Goal: Task Accomplishment & Management: Use online tool/utility

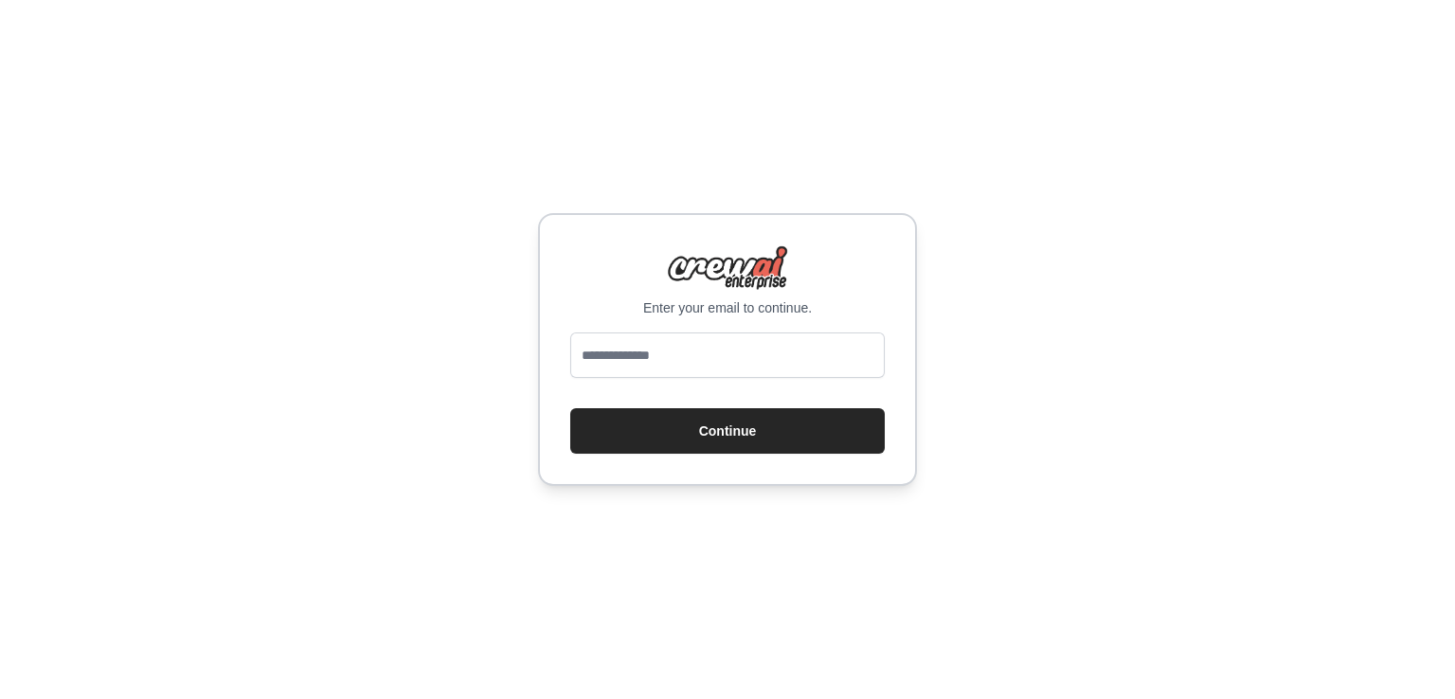
type input "**********"
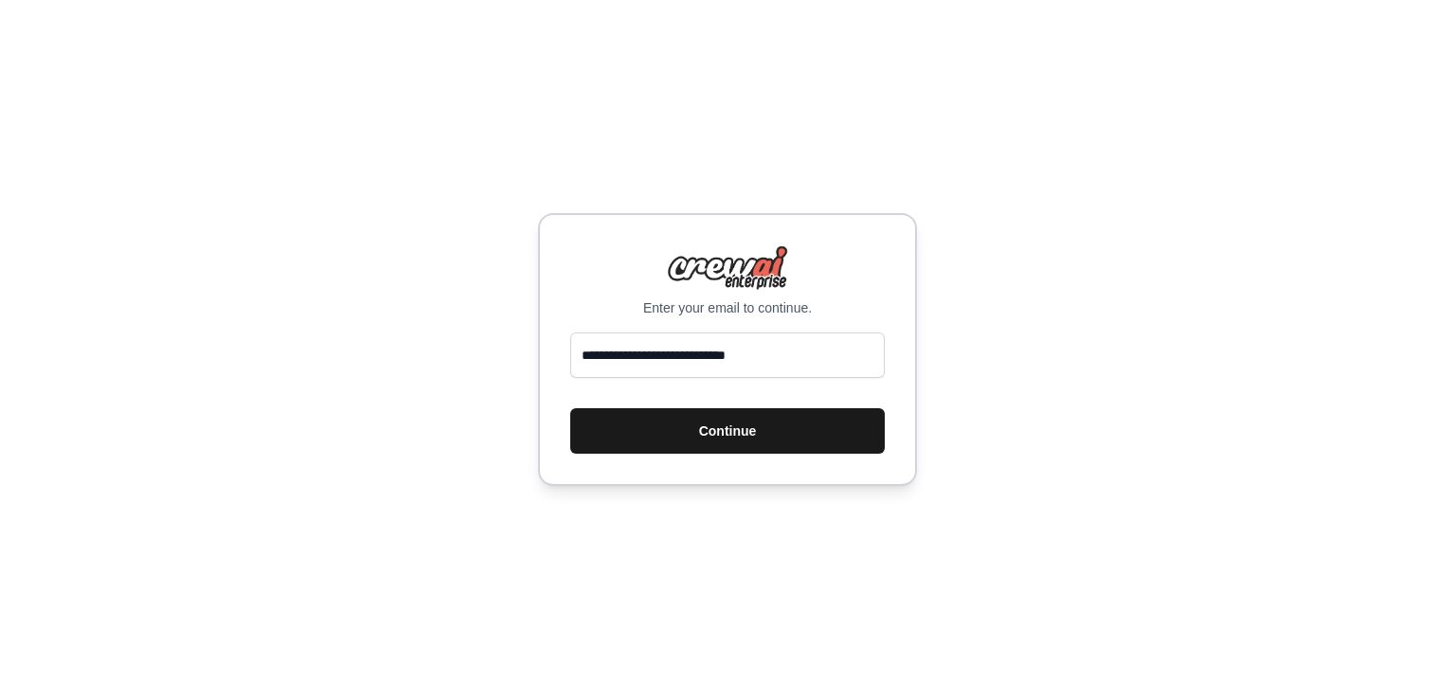
click at [763, 430] on button "Continue" at bounding box center [727, 430] width 315 height 45
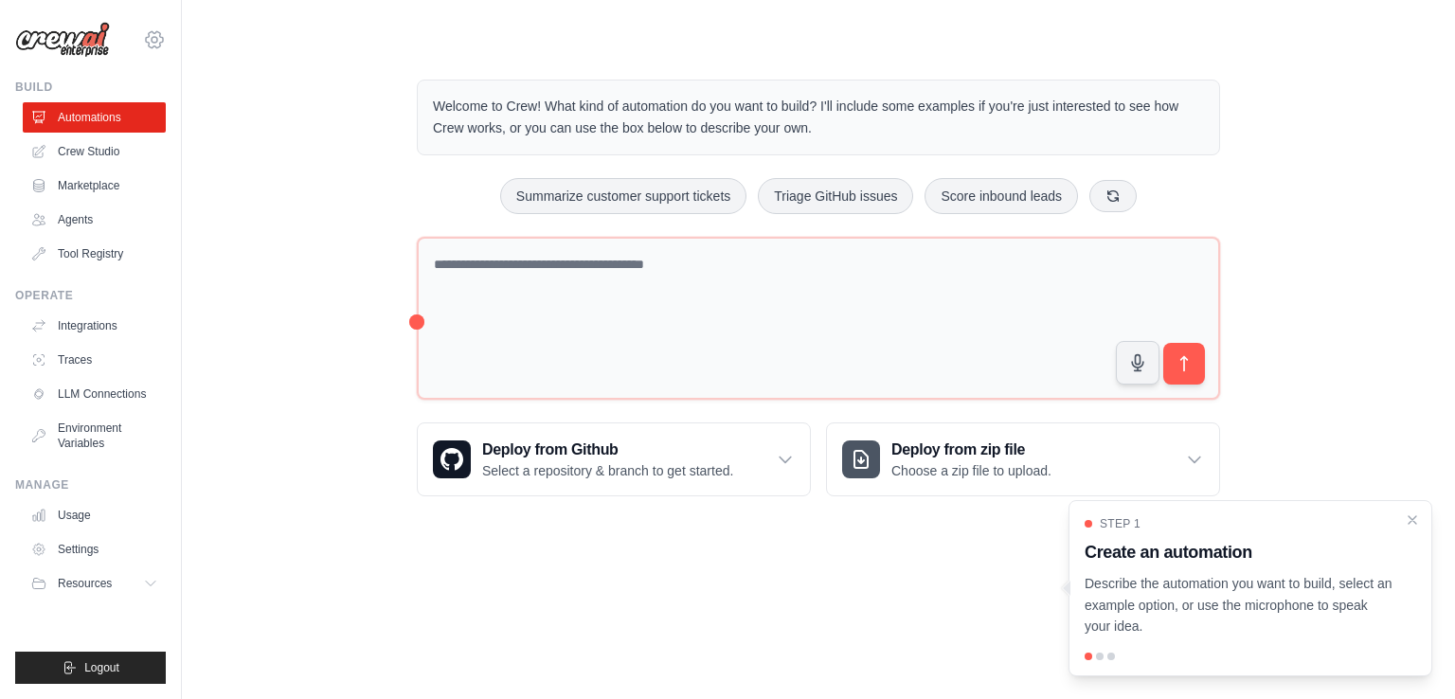
click at [152, 41] on icon at bounding box center [155, 40] width 6 height 6
click at [279, 213] on div "Welcome to Crew! What kind of automation do you want to build? I'll include som…" at bounding box center [818, 287] width 1213 height 477
click at [144, 583] on button "Resources" at bounding box center [96, 583] width 143 height 30
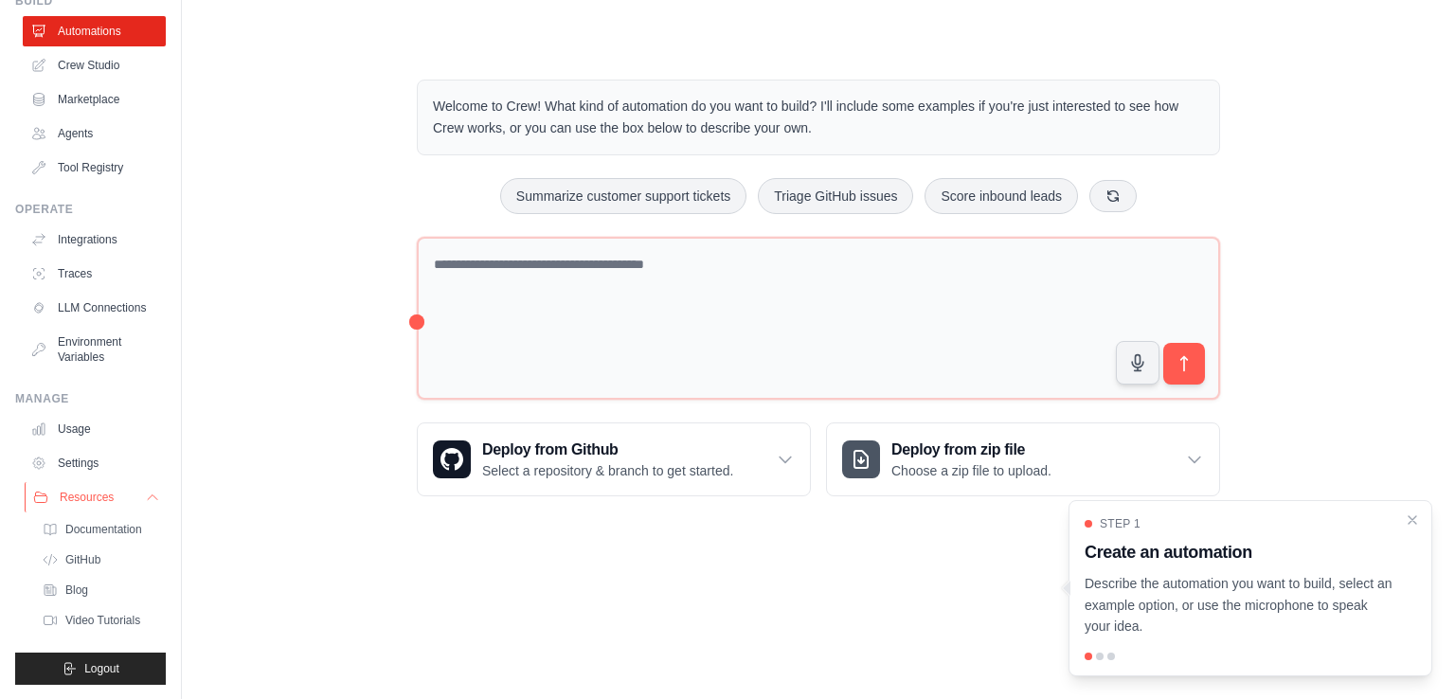
scroll to position [102, 0]
click at [145, 499] on icon at bounding box center [152, 496] width 15 height 15
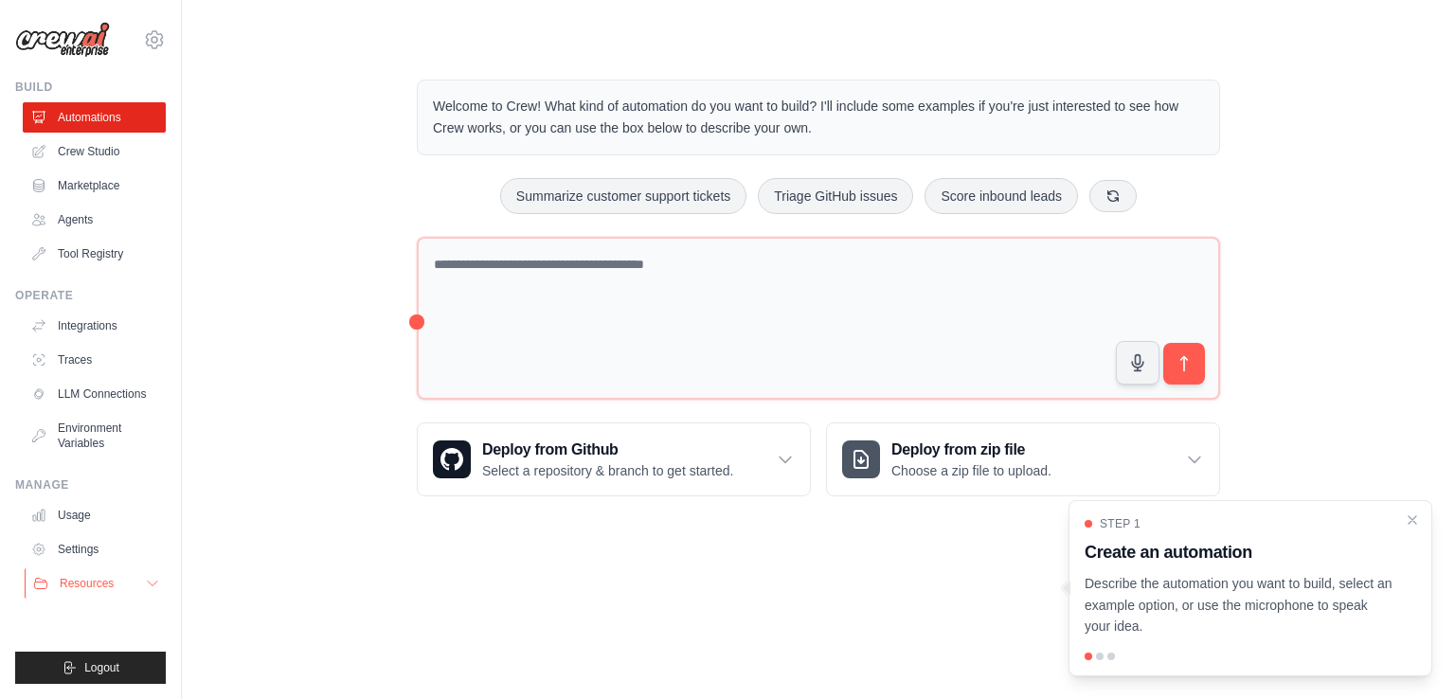
scroll to position [0, 0]
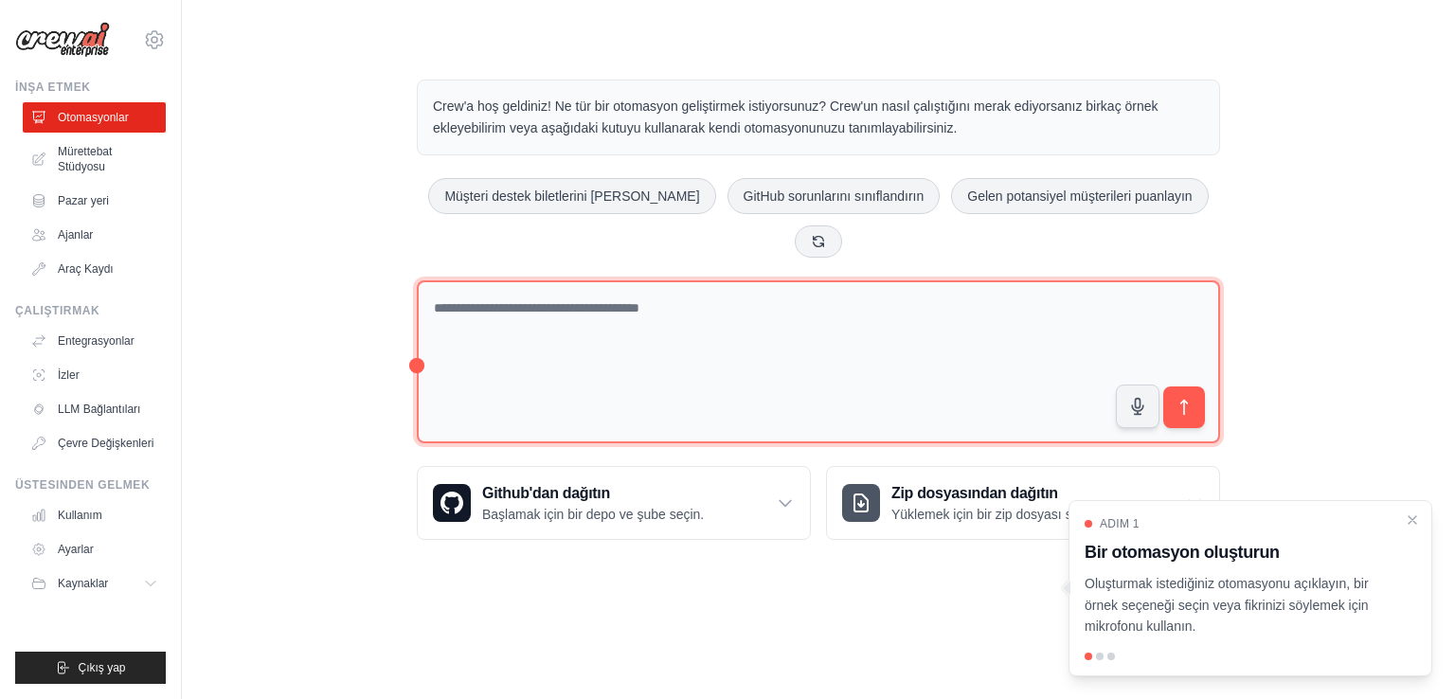
click at [617, 289] on textarea at bounding box center [818, 362] width 803 height 164
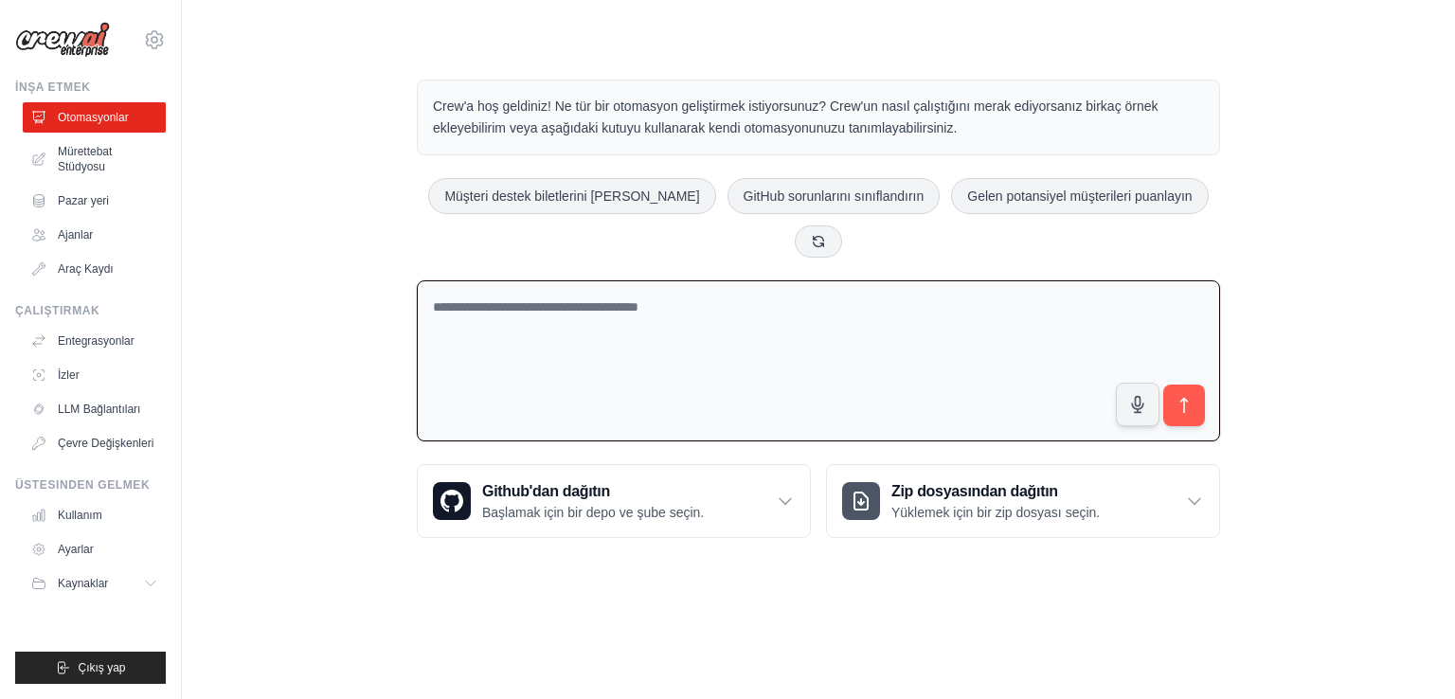
click at [591, 280] on textarea at bounding box center [818, 361] width 803 height 162
click at [465, 280] on textarea "*********" at bounding box center [818, 361] width 803 height 162
click at [527, 280] on textarea "*********" at bounding box center [818, 361] width 803 height 162
type textarea "**********"
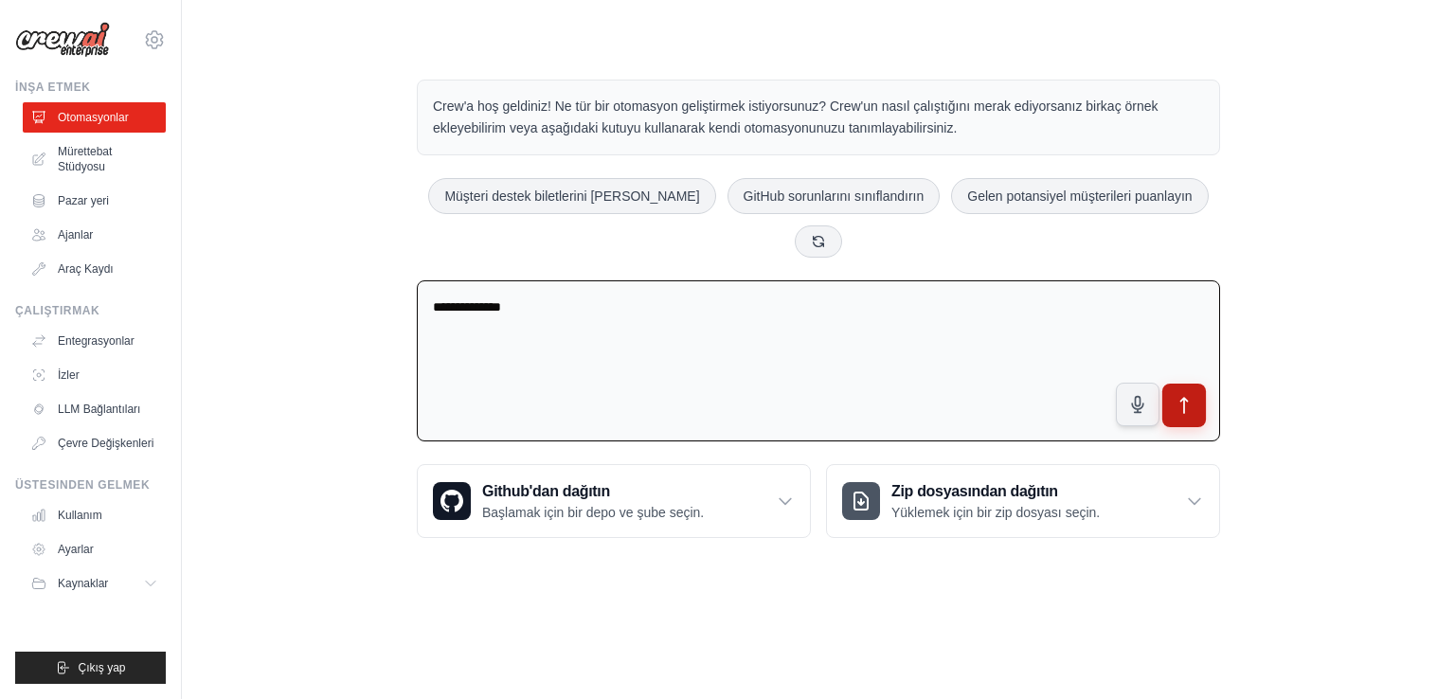
click at [1177, 396] on icon "submit" at bounding box center [1185, 406] width 20 height 20
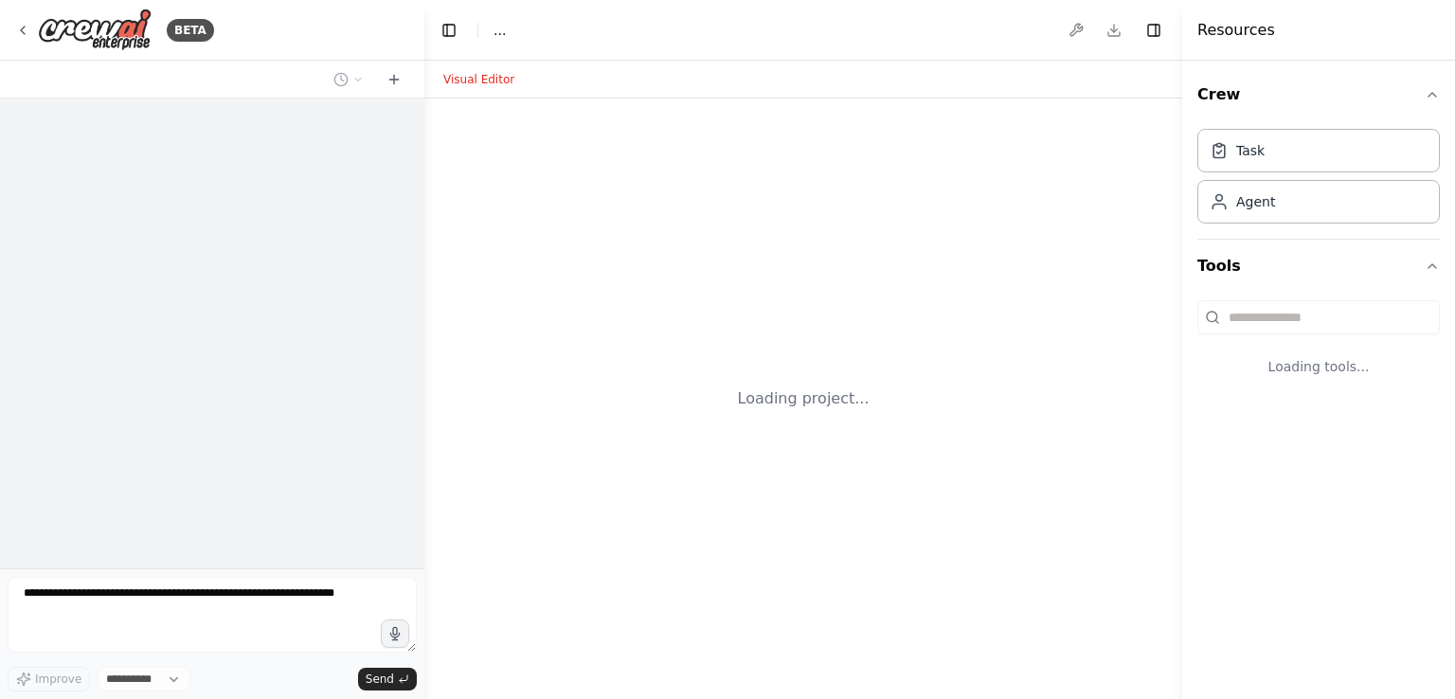
select select "****"
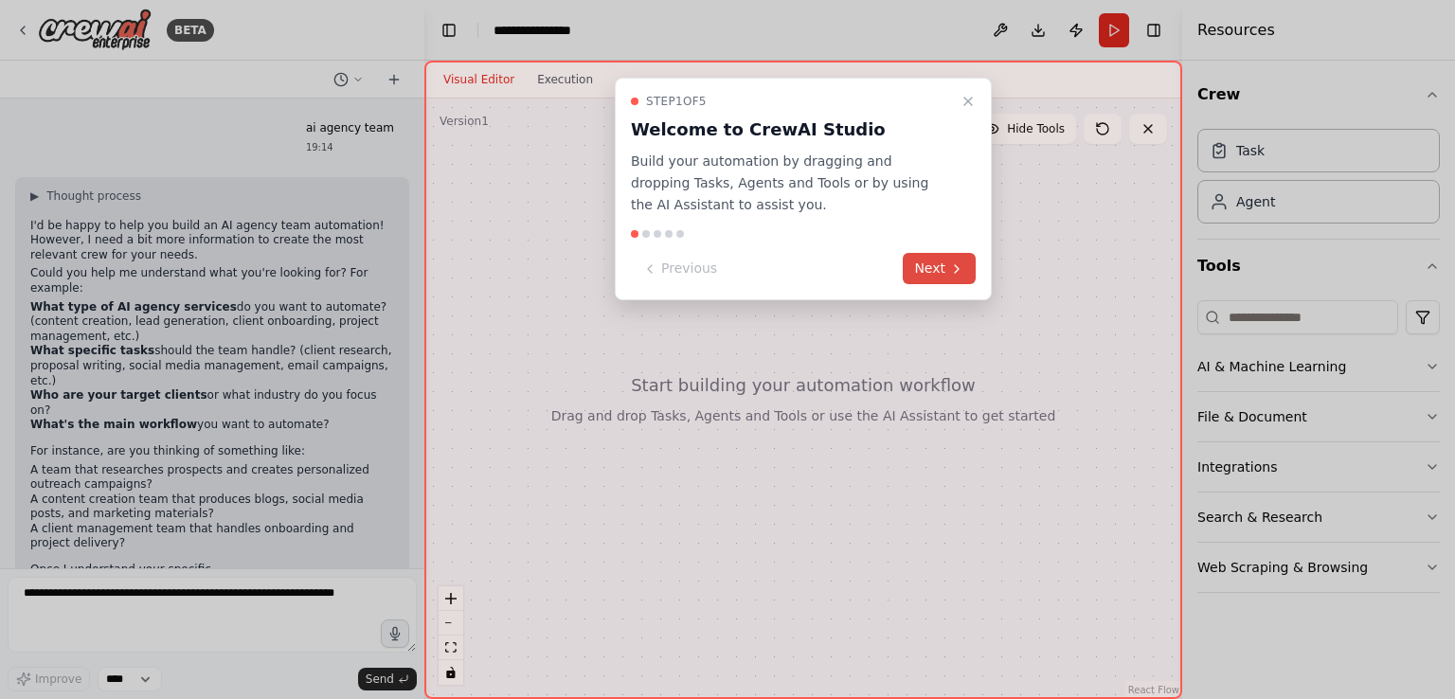
click at [965, 279] on button "Next" at bounding box center [939, 268] width 73 height 31
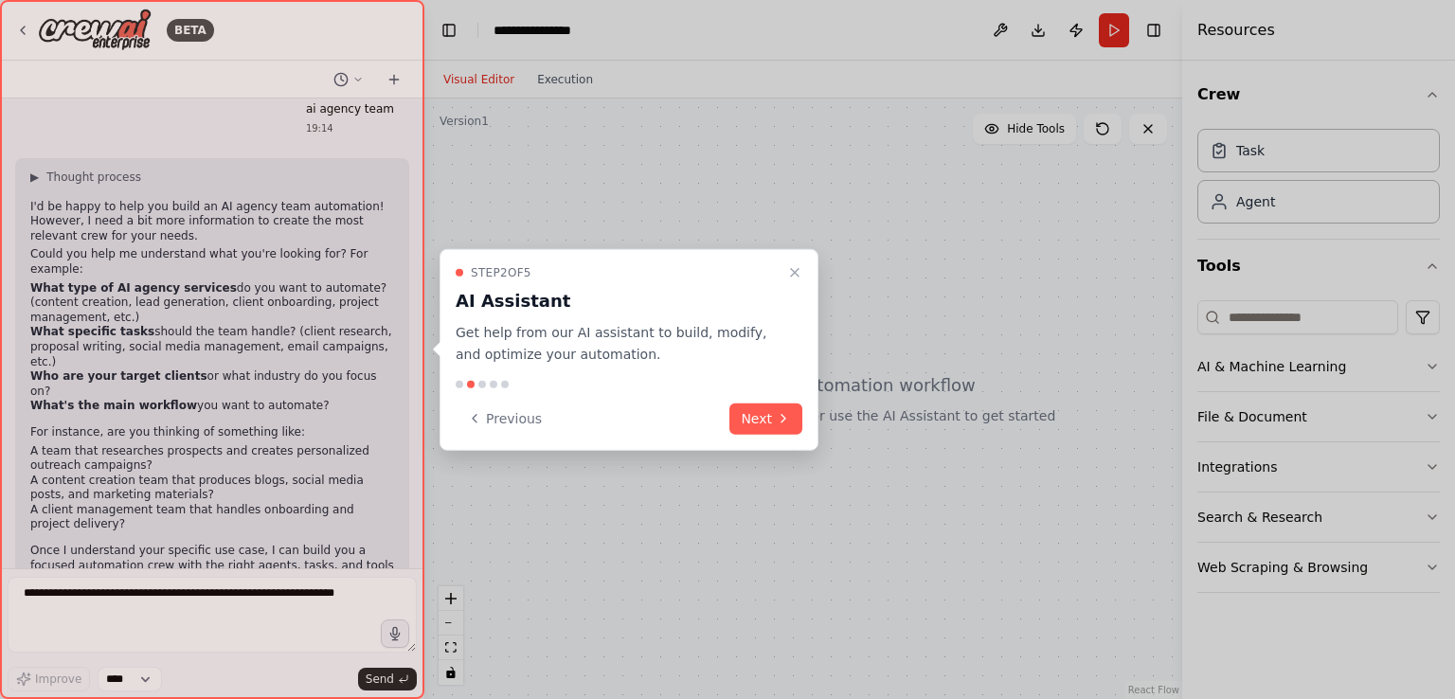
scroll to position [34, 0]
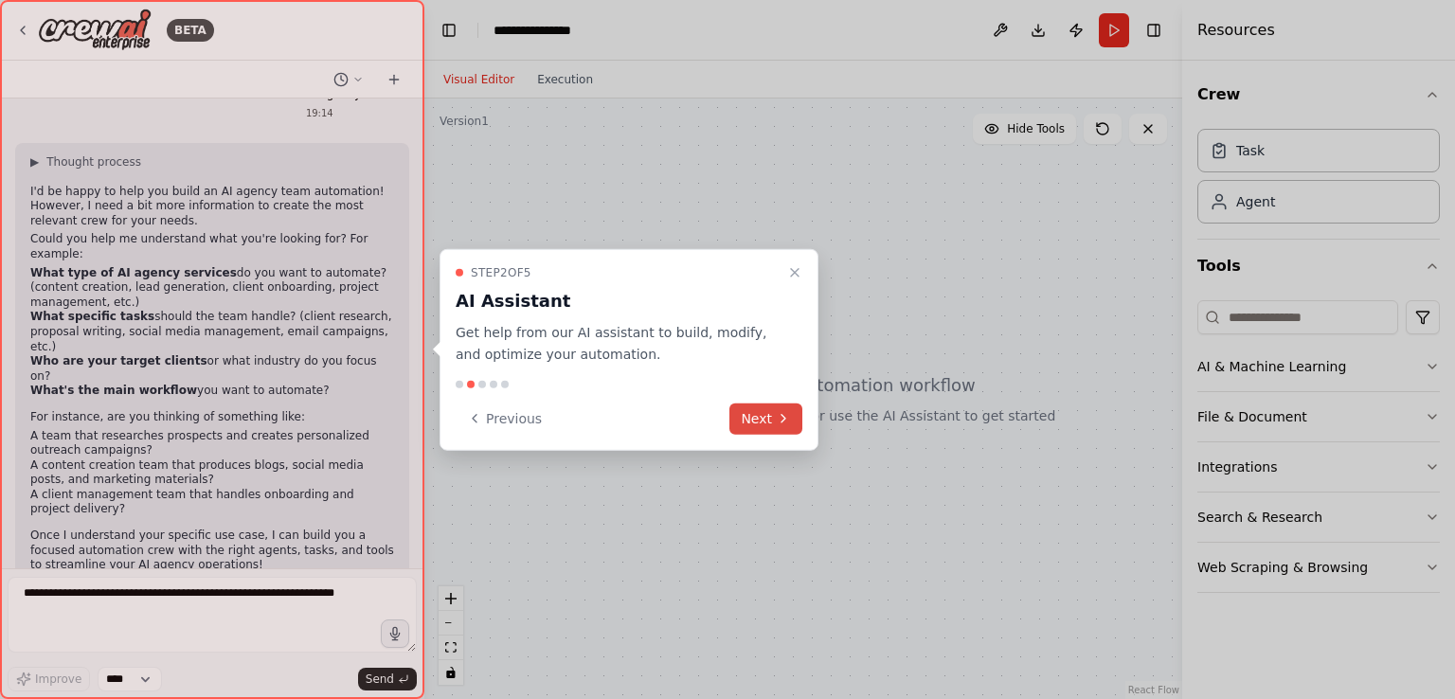
click at [790, 409] on button "Next" at bounding box center [765, 418] width 73 height 31
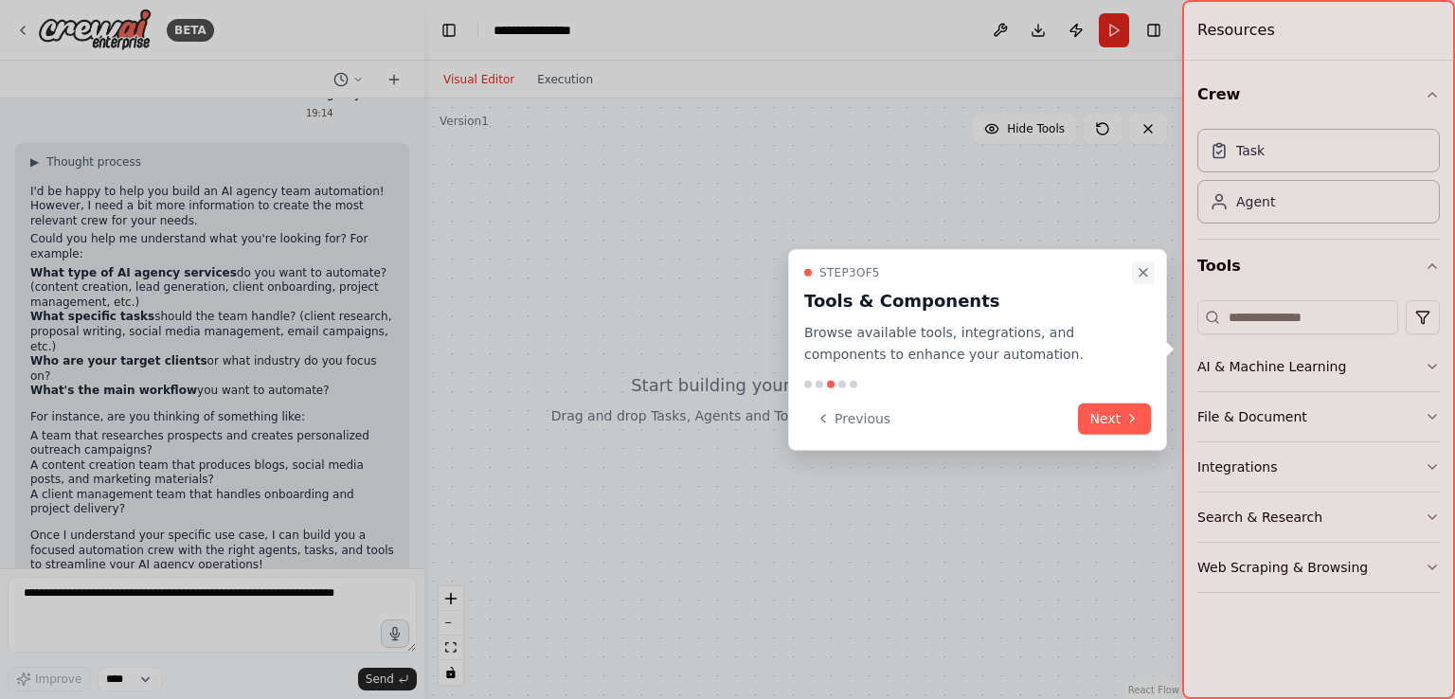
click at [1137, 266] on icon "Close walkthrough" at bounding box center [1143, 272] width 15 height 15
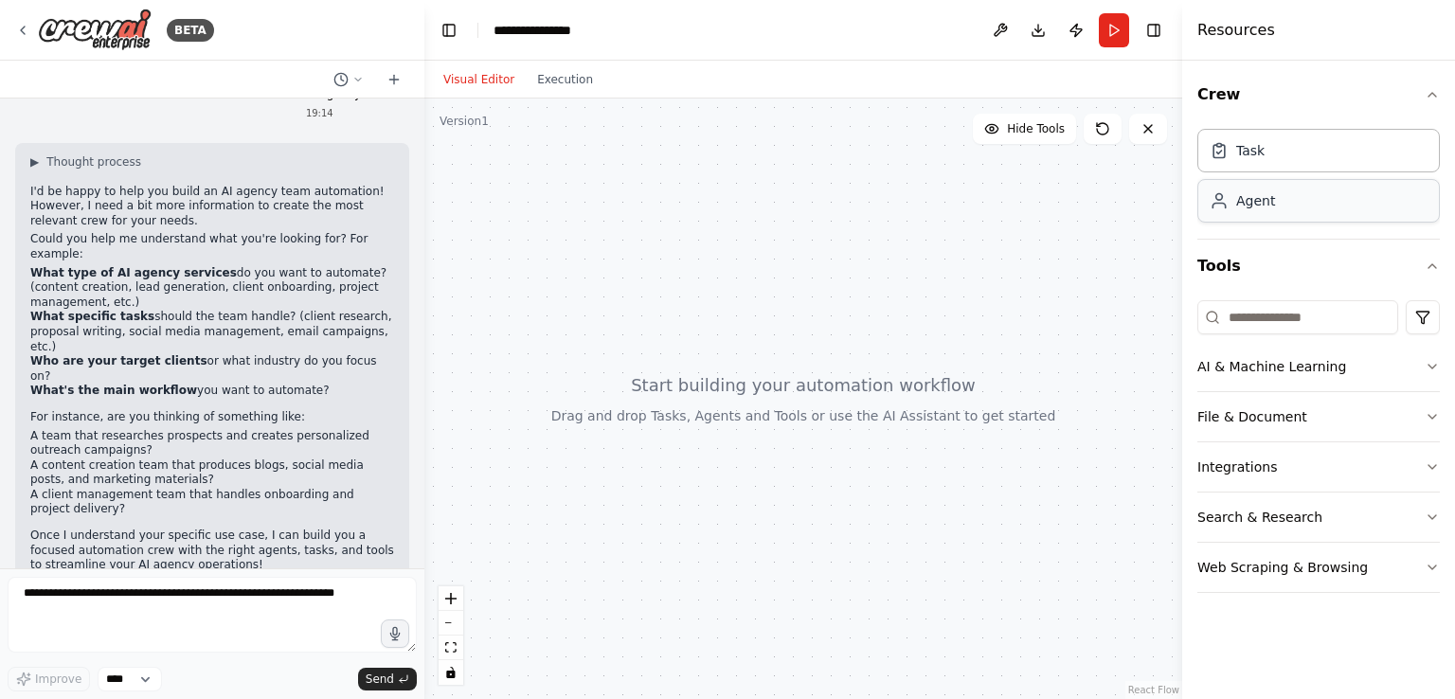
click at [1249, 207] on div "Agent" at bounding box center [1255, 200] width 39 height 19
click at [1252, 207] on div "Agent" at bounding box center [1255, 200] width 39 height 19
drag, startPoint x: 1278, startPoint y: 570, endPoint x: 1020, endPoint y: 515, distance: 263.5
click at [1019, 514] on div "BETA ai agency team 19:14 ▶ Thought process I'd be happy to help you build an A…" at bounding box center [727, 349] width 1455 height 699
click at [1294, 548] on button "Web Scraping & Browsing" at bounding box center [1318, 567] width 243 height 49
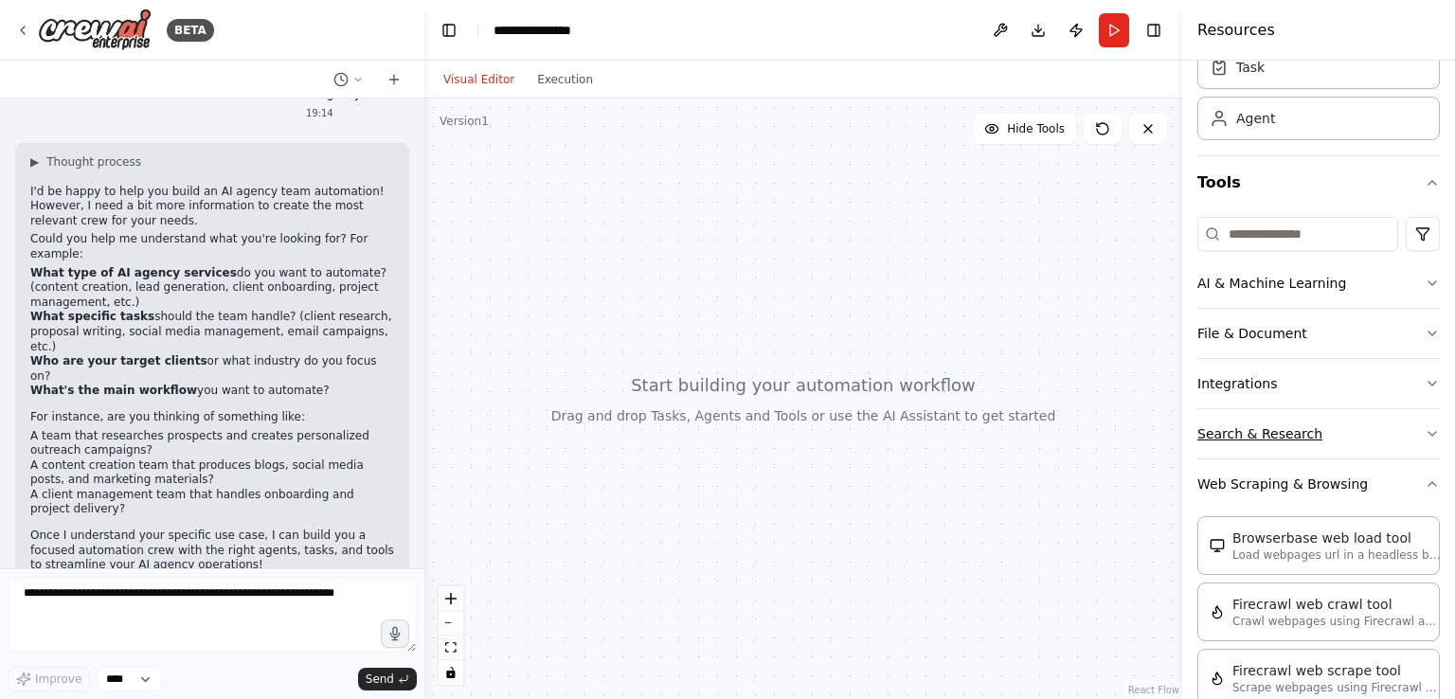
scroll to position [64, 0]
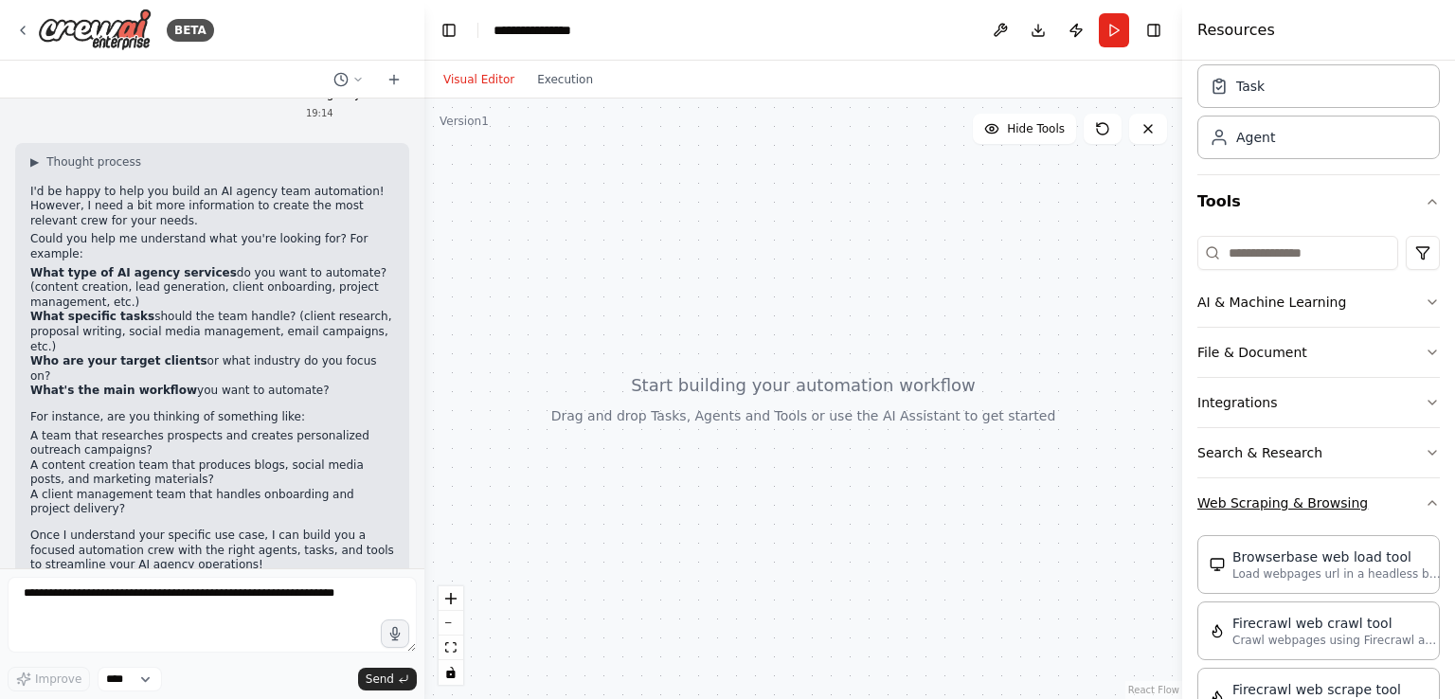
click at [1353, 501] on button "Web Scraping & Browsing" at bounding box center [1318, 502] width 243 height 49
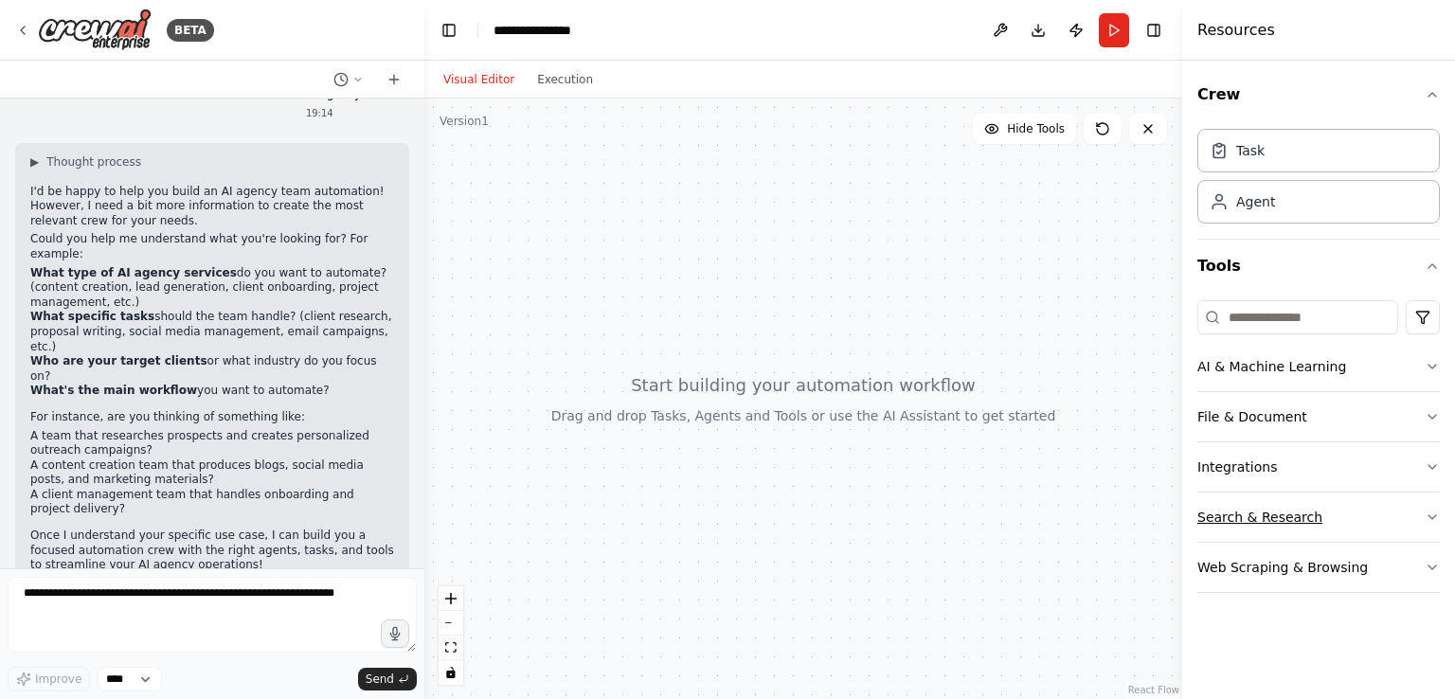
click at [1316, 516] on button "Search & Research" at bounding box center [1318, 517] width 243 height 49
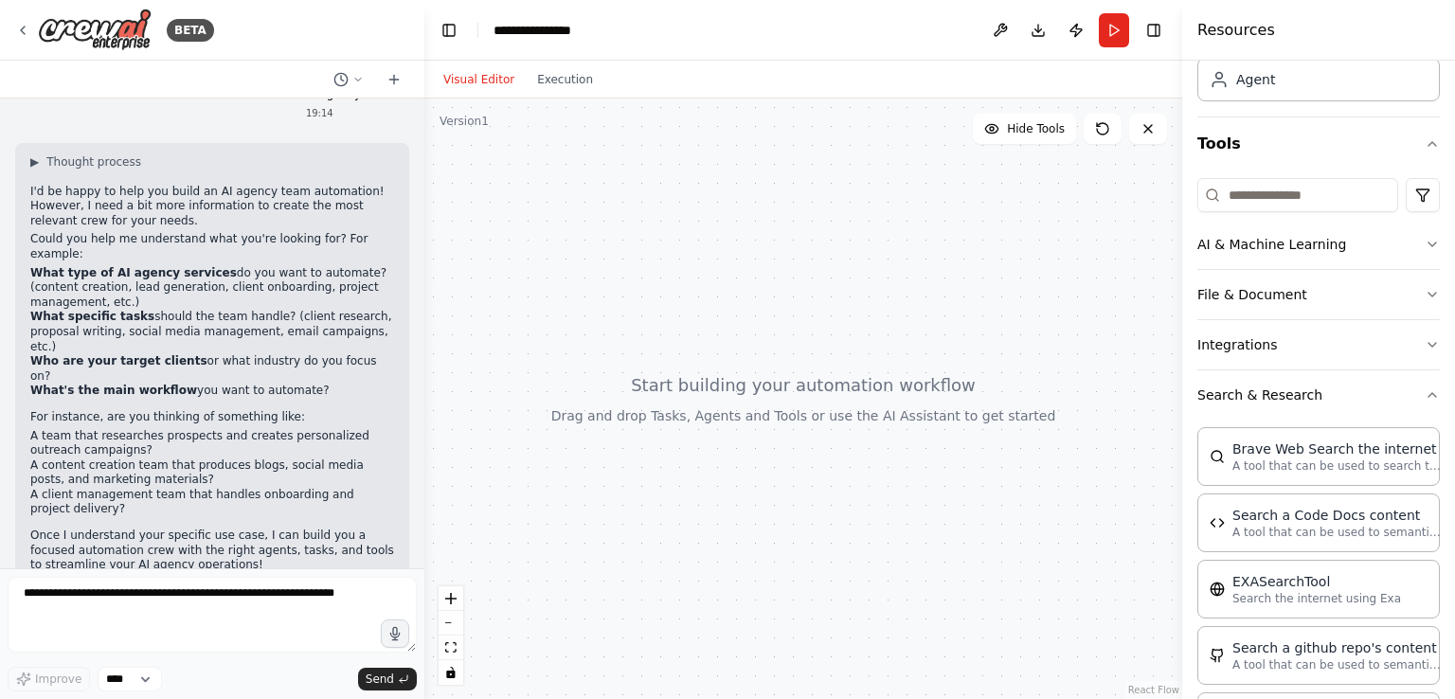
scroll to position [121, 0]
click at [1338, 394] on button "Search & Research" at bounding box center [1318, 395] width 243 height 49
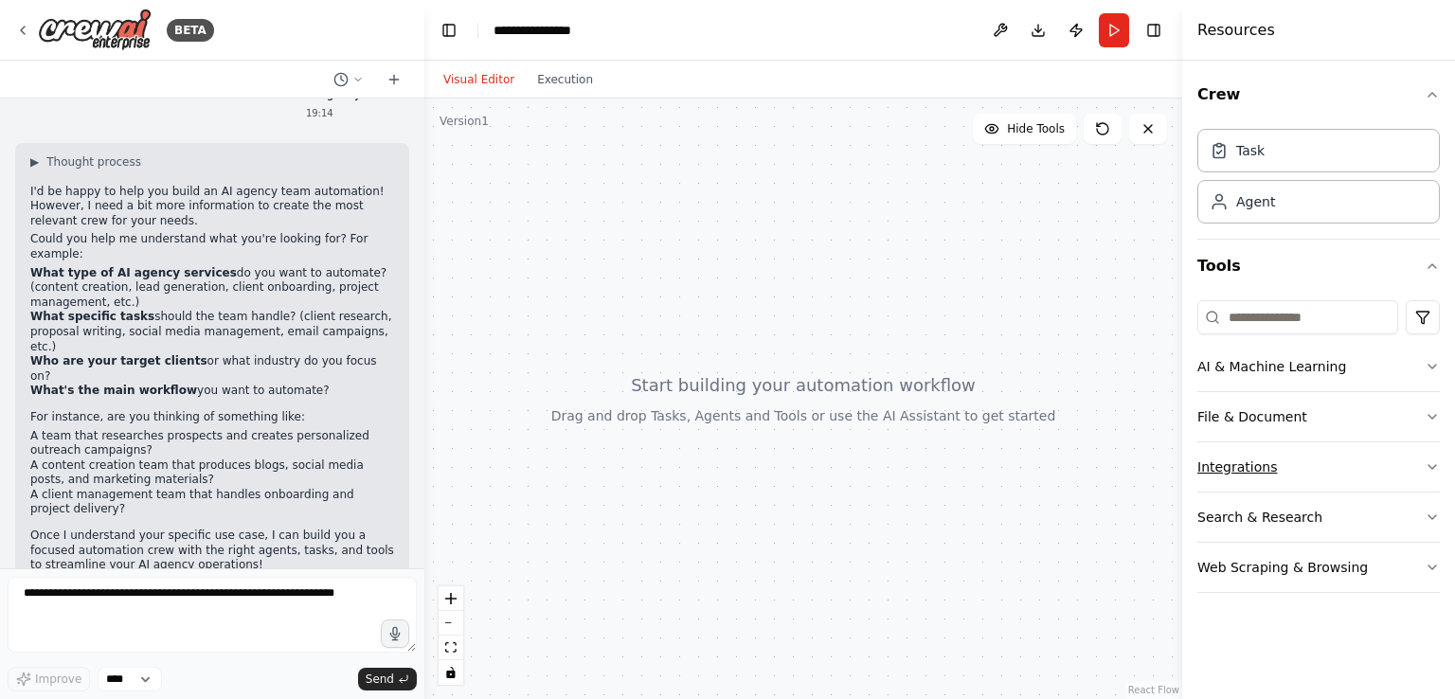
click at [1307, 471] on button "Integrations" at bounding box center [1318, 466] width 243 height 49
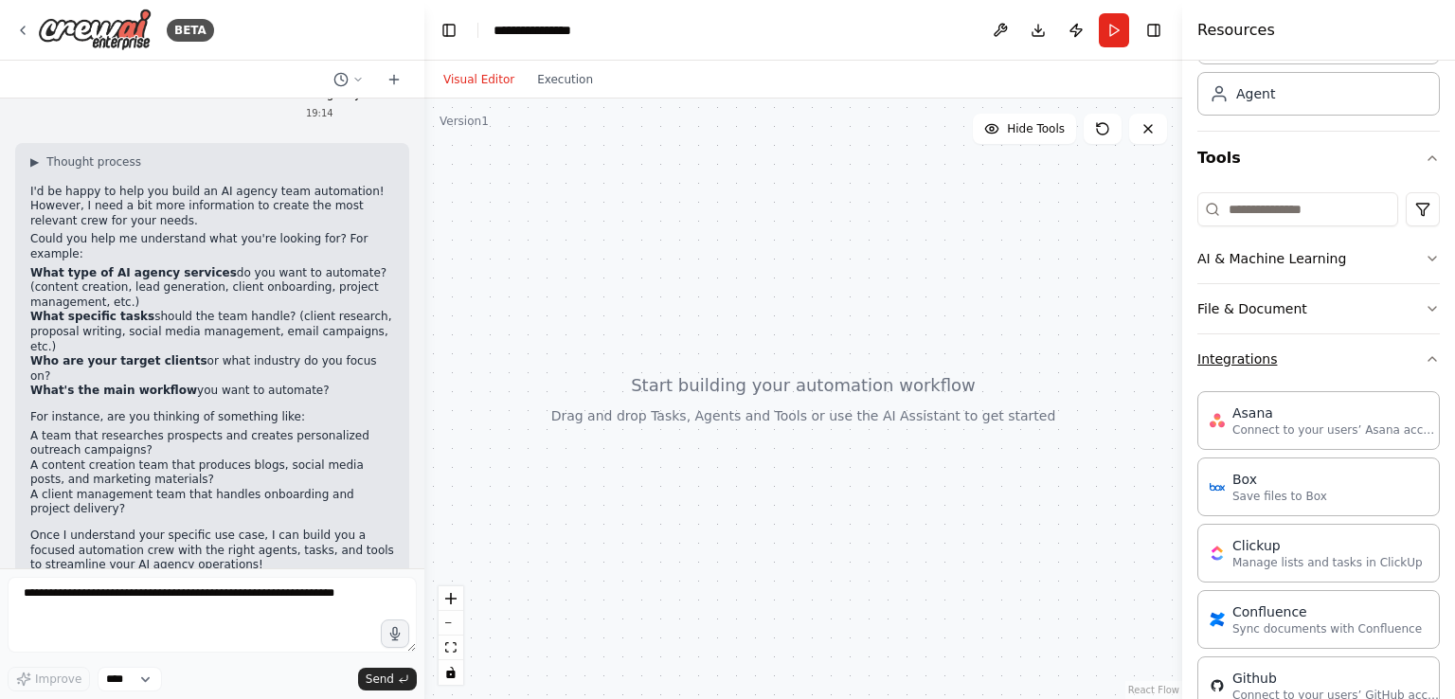
scroll to position [95, 0]
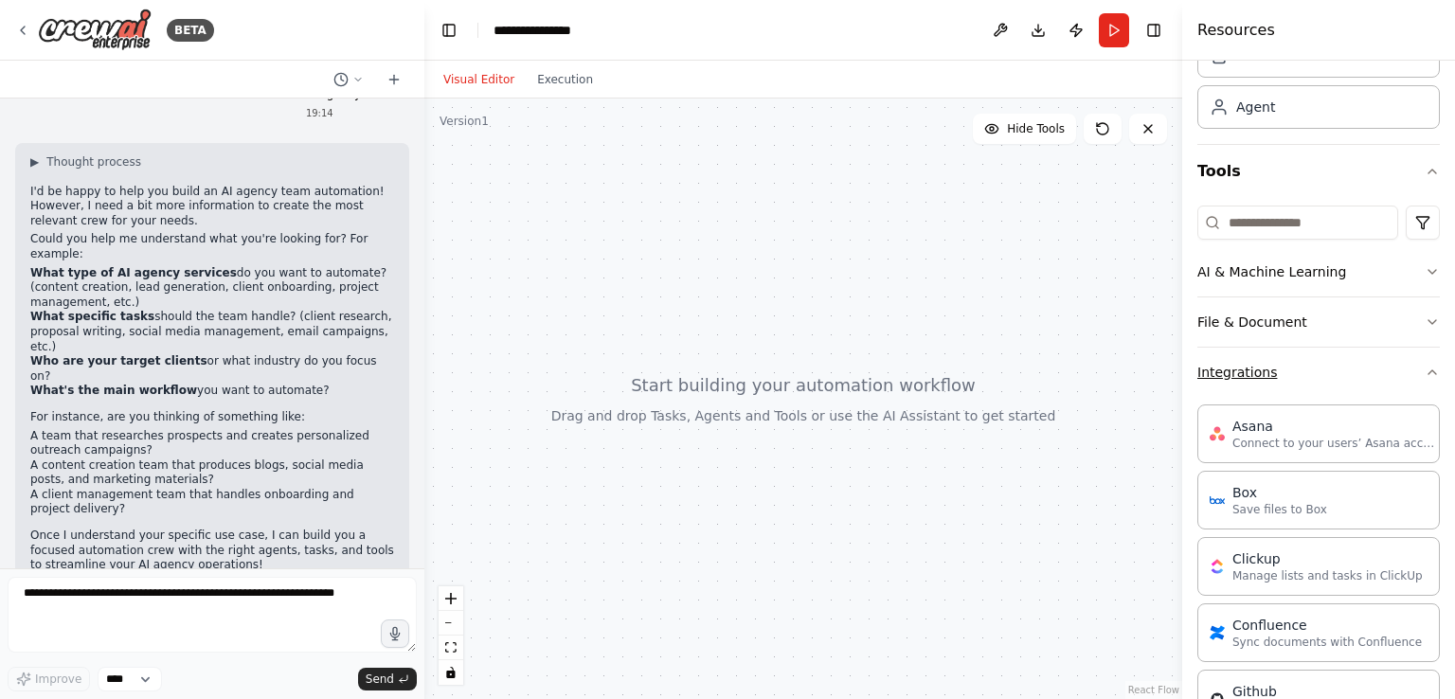
click at [1318, 380] on button "Integrations" at bounding box center [1318, 372] width 243 height 49
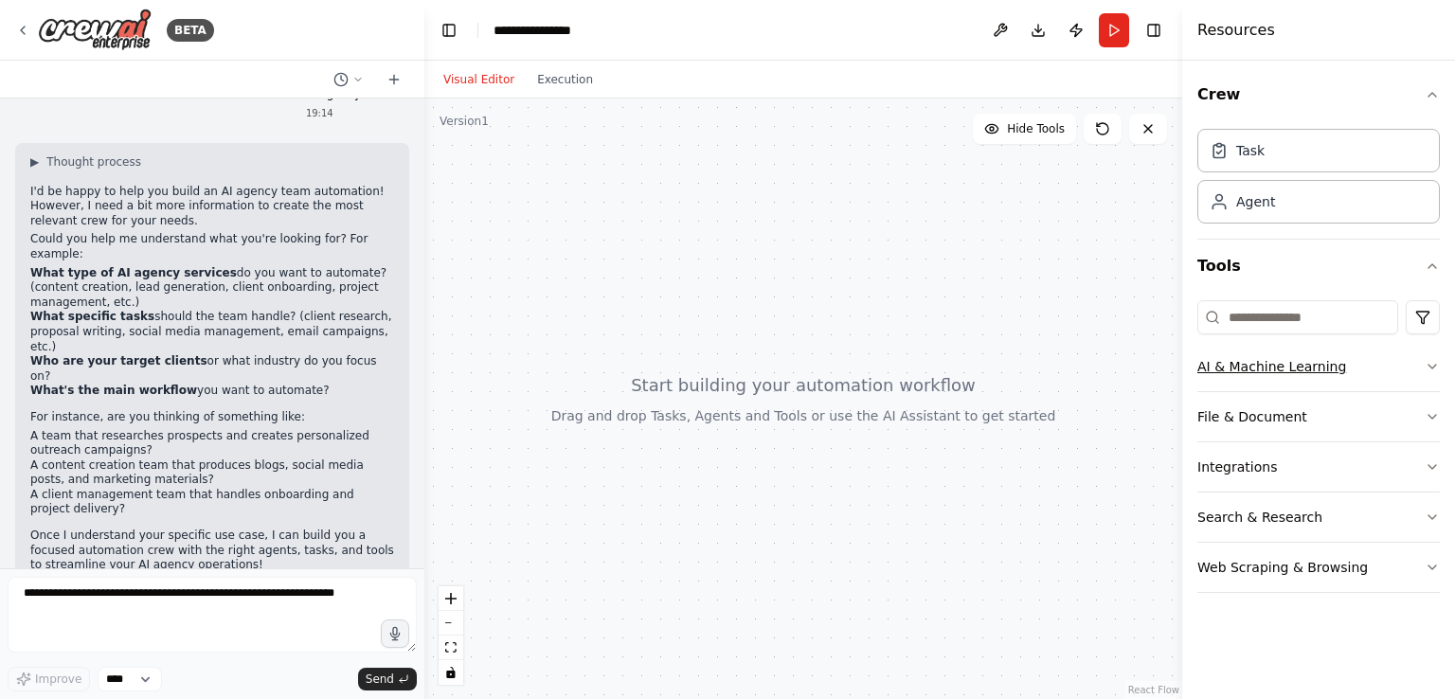
scroll to position [0, 0]
click at [1339, 413] on button "File & Document" at bounding box center [1318, 416] width 243 height 49
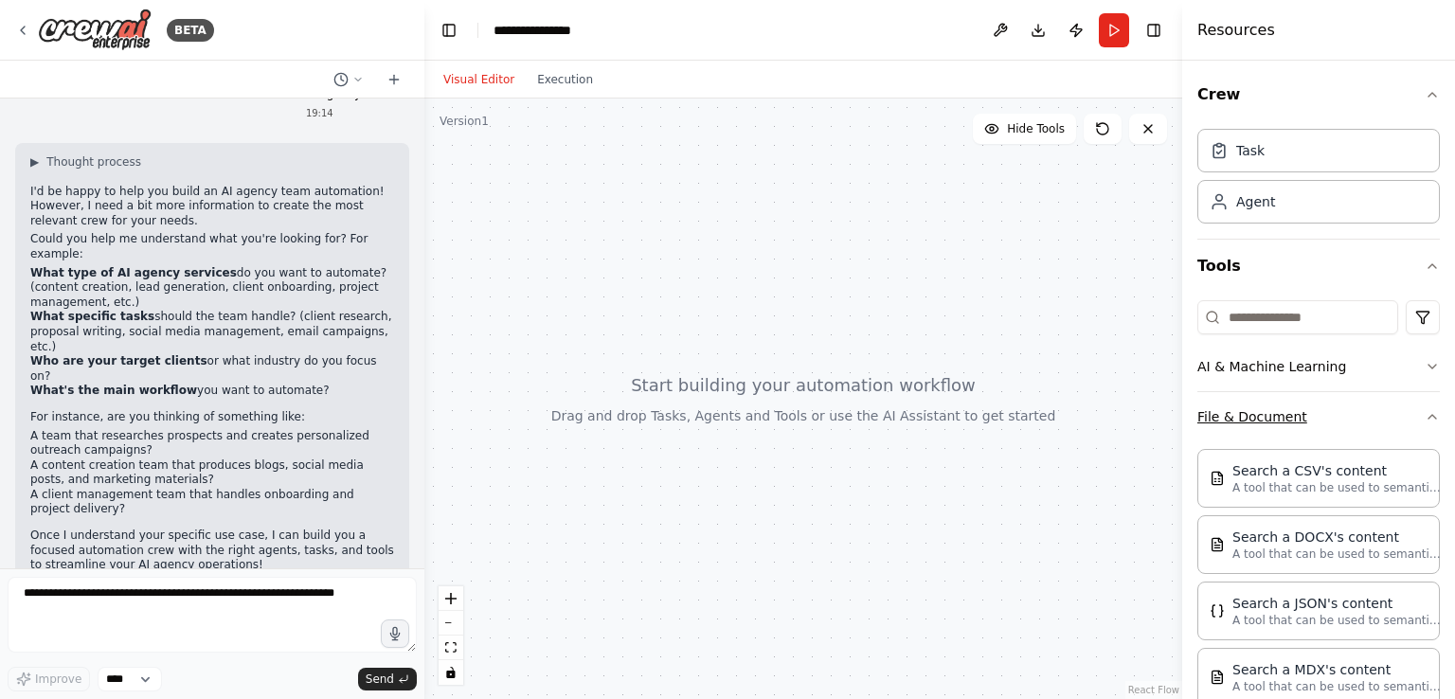
click at [1330, 417] on button "File & Document" at bounding box center [1318, 416] width 243 height 49
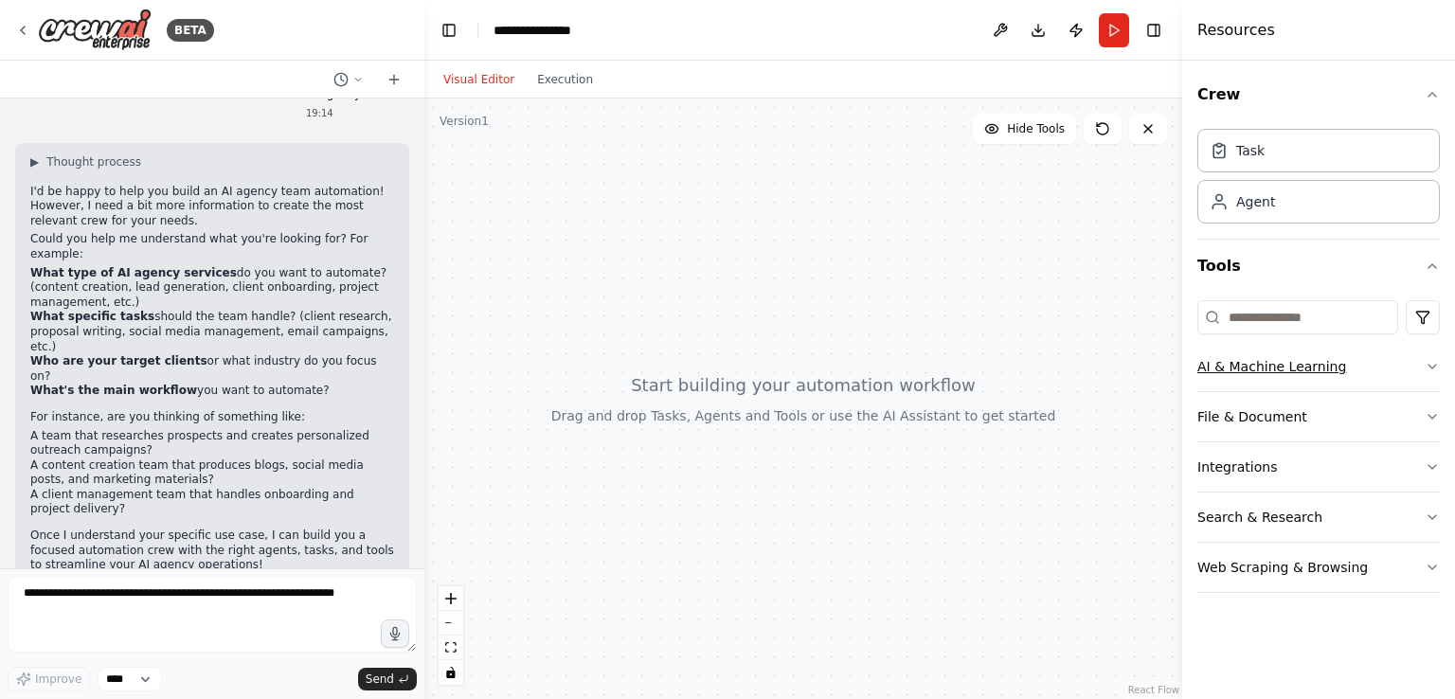
click at [1321, 372] on button "AI & Machine Learning" at bounding box center [1318, 366] width 243 height 49
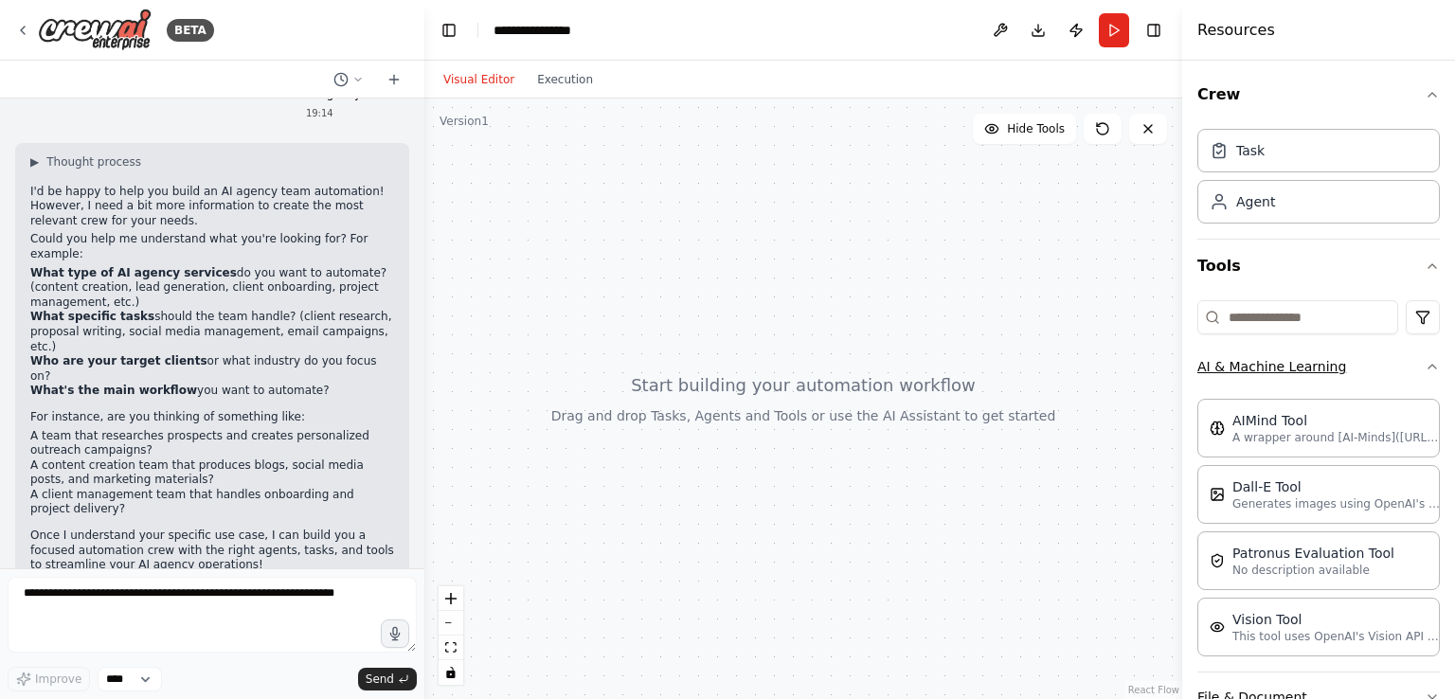
click at [1353, 377] on button "AI & Machine Learning" at bounding box center [1318, 366] width 243 height 49
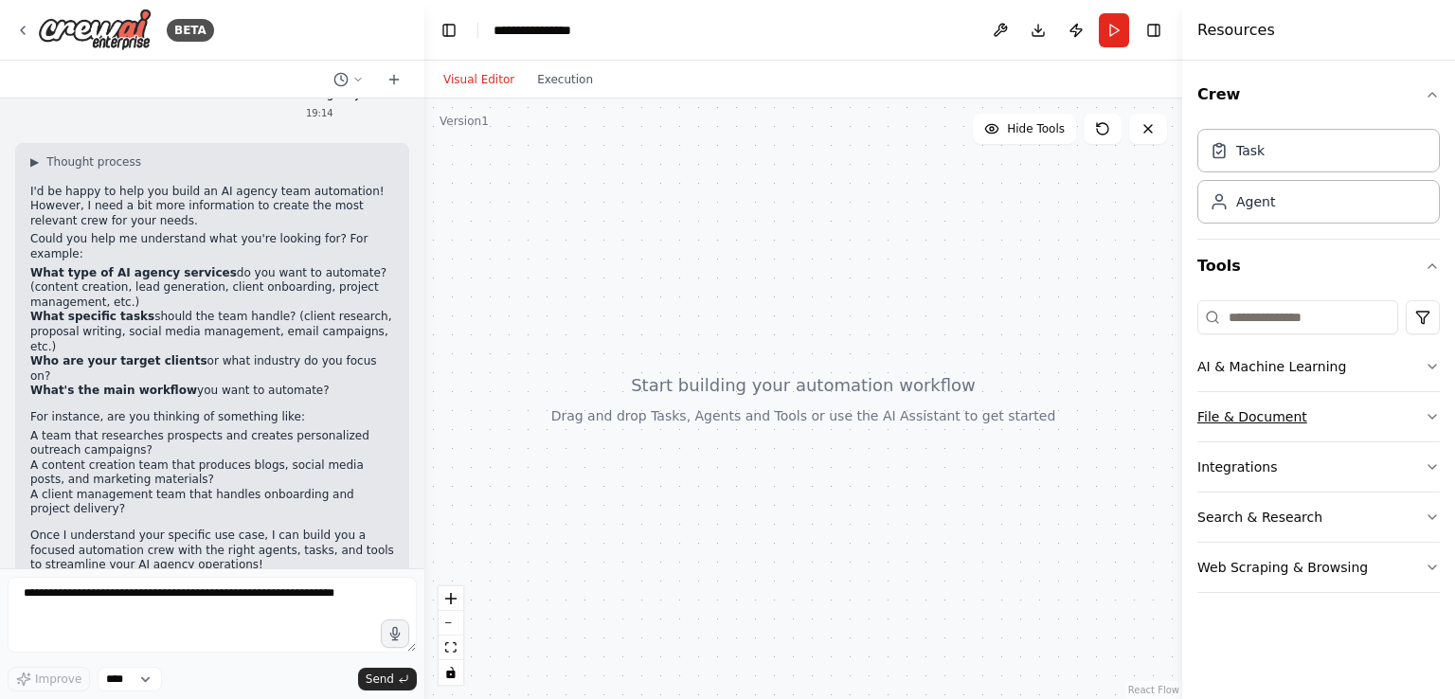
click at [1343, 427] on button "File & Document" at bounding box center [1318, 416] width 243 height 49
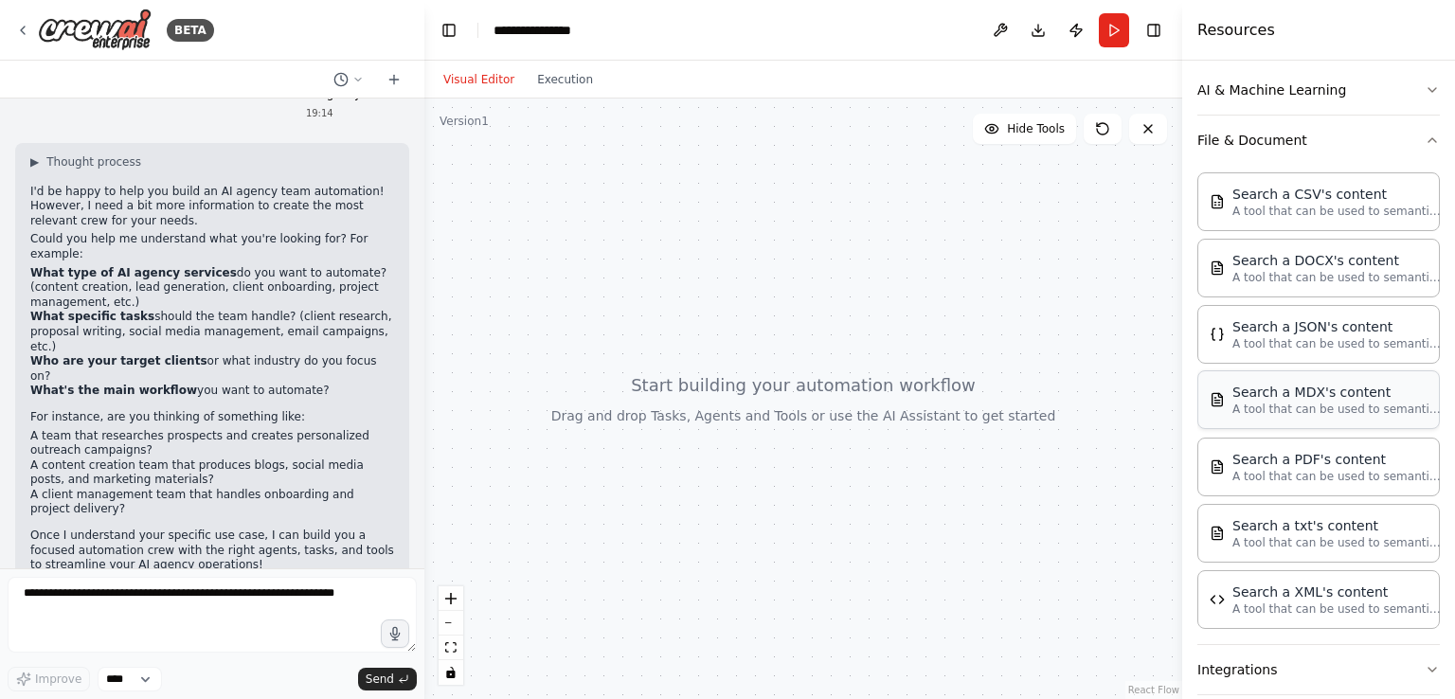
scroll to position [284, 0]
